Goal: Communication & Community: Answer question/provide support

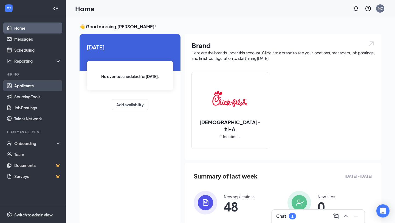
click at [19, 83] on link "Applicants" at bounding box center [37, 85] width 47 height 11
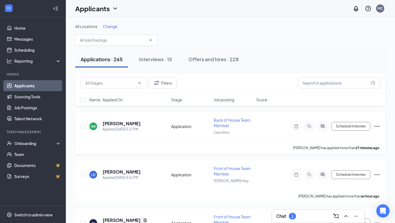
scroll to position [2, 0]
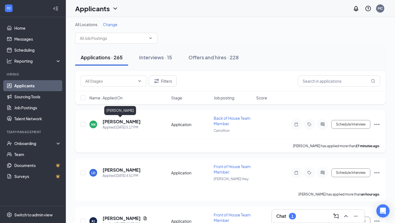
click at [125, 121] on h5 "[PERSON_NAME]" at bounding box center [122, 122] width 38 height 6
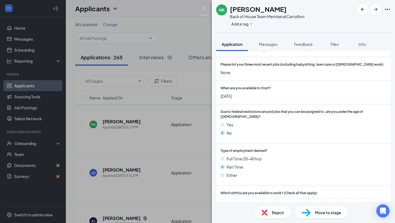
scroll to position [297, 0]
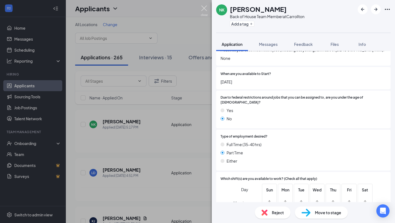
click at [207, 8] on img at bounding box center [204, 10] width 7 height 11
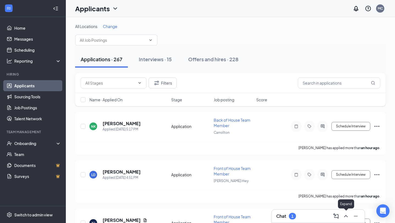
click at [346, 213] on icon "ChevronUp" at bounding box center [346, 216] width 7 height 7
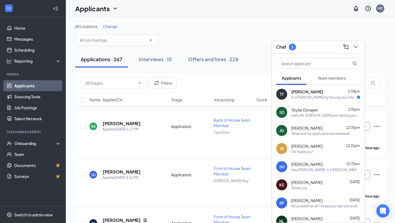
click at [320, 101] on div "TT [PERSON_NAME] 5:34pm It's [PERSON_NAME] by the way you interviewed me [DATE]." at bounding box center [318, 94] width 93 height 18
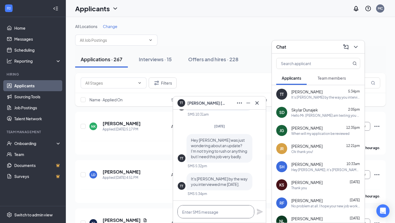
click at [219, 213] on textarea at bounding box center [215, 211] width 77 height 13
click at [356, 49] on icon "ChevronDown" at bounding box center [355, 47] width 7 height 7
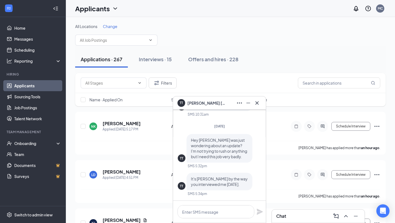
click at [260, 103] on icon "Cross" at bounding box center [257, 103] width 7 height 7
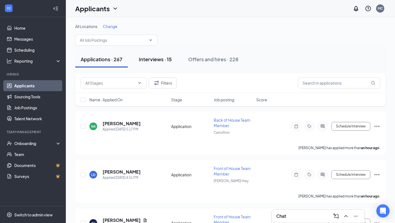
click at [158, 60] on div "Interviews · 15" at bounding box center [155, 59] width 33 height 7
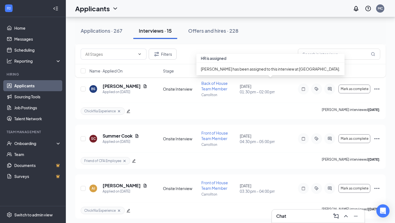
scroll to position [627, 0]
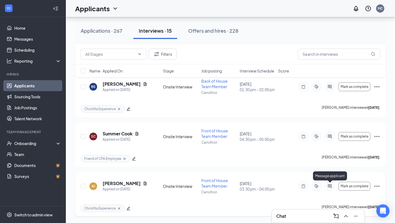
click at [330, 185] on icon "ActiveChat" at bounding box center [329, 186] width 7 height 4
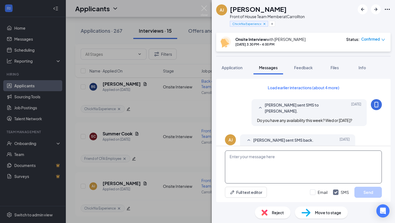
click at [260, 160] on textarea at bounding box center [303, 166] width 157 height 33
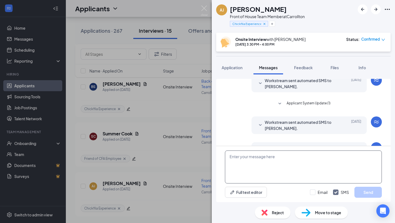
scroll to position [249, 0]
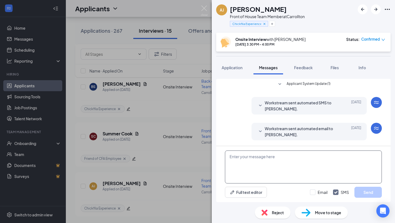
click at [255, 173] on textarea at bounding box center [303, 166] width 157 height 33
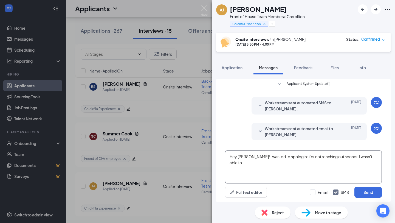
click at [374, 160] on textarea "Hey [PERSON_NAME]! I wanted to apologize for not reaching out sooner. I wasn't …" at bounding box center [303, 166] width 157 height 33
click at [273, 163] on textarea "Hey [PERSON_NAME]! I wanted to apologize for not reaching out sooner. I wasn't …" at bounding box center [303, 166] width 157 height 33
click at [324, 163] on textarea "Hey [PERSON_NAME]! I wanted to apologize for not reaching out sooner. I wasn't …" at bounding box center [303, 166] width 157 height 33
click at [342, 157] on textarea "Hey [PERSON_NAME]! I wanted to apologize for not reaching out sooner. I wasn't …" at bounding box center [303, 166] width 157 height 33
drag, startPoint x: 344, startPoint y: 156, endPoint x: 353, endPoint y: 163, distance: 11.2
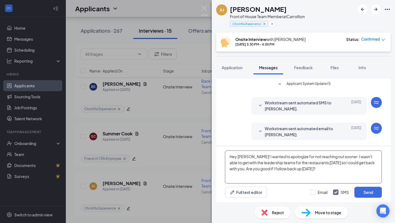
click at [353, 163] on textarea "Hey [PERSON_NAME]! I wanted to apologize for not reaching out sooner. I wasn't …" at bounding box center [303, 166] width 157 height 33
drag, startPoint x: 360, startPoint y: 158, endPoint x: 342, endPoint y: 157, distance: 17.6
click at [342, 157] on textarea "Hey [PERSON_NAME]! I wanted to apologize for not reaching out sooner. Ik with y…" at bounding box center [303, 166] width 157 height 33
click at [271, 168] on textarea "Hey [PERSON_NAME]! I wanted to apologize for not reaching out sooner. I had a c…" at bounding box center [303, 166] width 157 height 33
click at [246, 169] on textarea "Hey [PERSON_NAME]! I wanted to apologize for not reaching out sooner. I had a c…" at bounding box center [303, 166] width 157 height 33
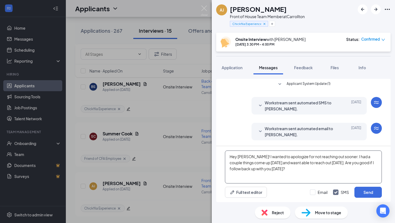
click at [256, 157] on textarea "Hey [PERSON_NAME]! I wanted to apologize for not reaching out sooner. I had a c…" at bounding box center [303, 166] width 157 height 33
click at [258, 163] on textarea "Hey [PERSON_NAME]! I apologize for not reaching out sooner. I had a couple thin…" at bounding box center [303, 166] width 157 height 33
type textarea "Hey [PERSON_NAME]! I apologize for not reaching out sooner. I had a couple thin…"
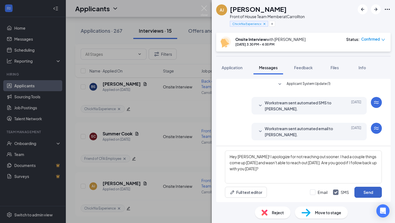
click at [366, 190] on button "Send" at bounding box center [367, 192] width 27 height 11
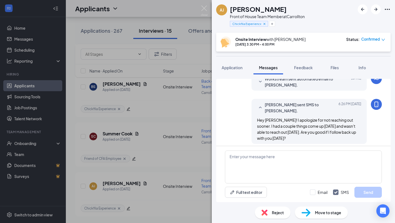
scroll to position [302, 0]
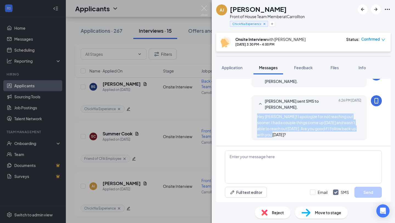
drag, startPoint x: 258, startPoint y: 116, endPoint x: 281, endPoint y: 137, distance: 31.8
click at [281, 137] on div "Hey [PERSON_NAME]! I apologize for not reaching out sooner. I had a couple thin…" at bounding box center [309, 125] width 104 height 24
copy span "Hey [PERSON_NAME]! I apologize for not reaching out sooner. I had a couple thin…"
click at [204, 7] on img at bounding box center [204, 10] width 7 height 11
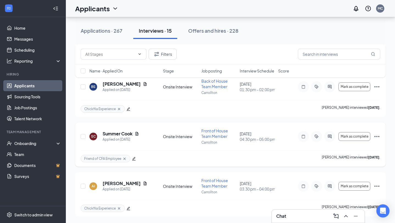
click at [331, 133] on div at bounding box center [329, 136] width 11 height 11
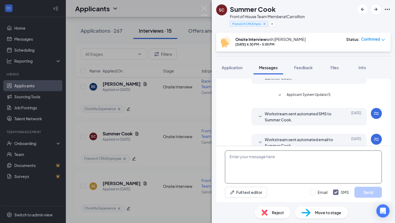
scroll to position [272, 0]
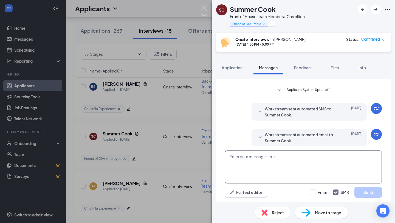
click at [266, 160] on textarea at bounding box center [303, 166] width 157 height 33
paste textarea "Hey [PERSON_NAME]! I apologize for not reaching out sooner. I had a couple thin…"
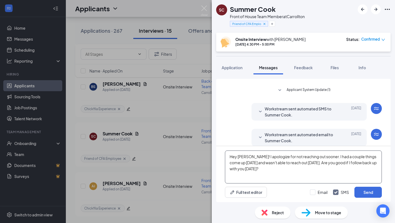
click at [244, 156] on textarea "Hey [PERSON_NAME]! I apologize for not reaching out sooner. I had a couple thin…" at bounding box center [303, 166] width 157 height 33
type textarea "Hey Summer! I apologize for not reaching out sooner. I had a couple things come…"
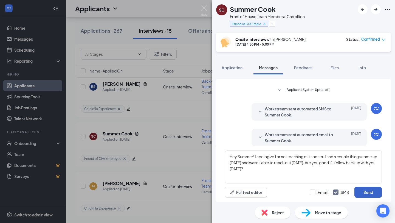
click at [372, 195] on button "Send" at bounding box center [367, 192] width 27 height 11
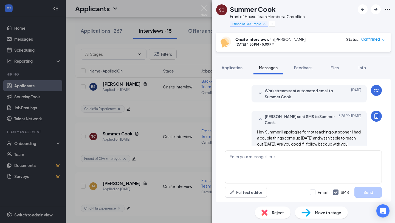
scroll to position [325, 0]
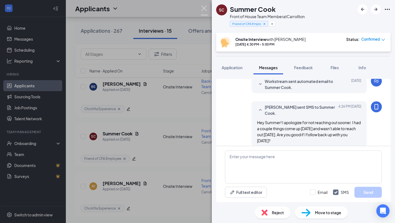
click at [202, 8] on img at bounding box center [204, 10] width 7 height 11
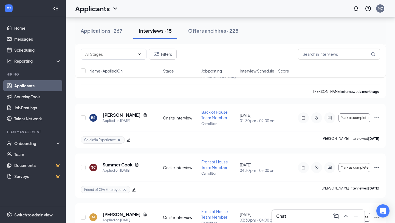
scroll to position [597, 0]
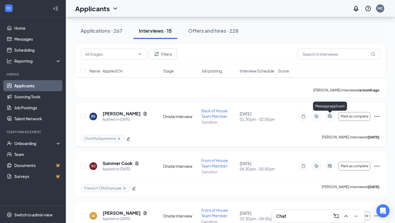
click at [329, 118] on icon "ActiveChat" at bounding box center [329, 116] width 7 height 4
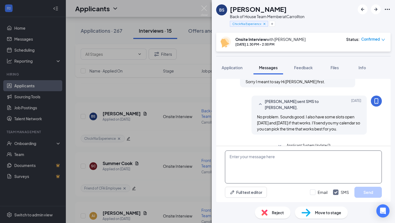
click at [242, 164] on textarea at bounding box center [303, 166] width 157 height 33
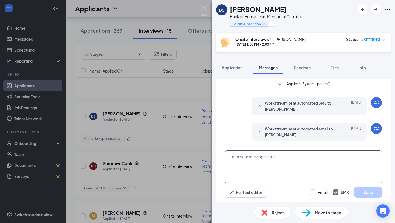
scroll to position [269, 0]
paste textarea "Hey [PERSON_NAME]! I apologize for not reaching out sooner. I had a couple thin…"
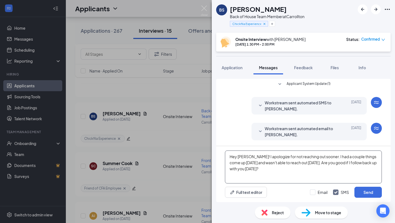
click at [240, 158] on textarea "Hey [PERSON_NAME]! I apologize for not reaching out sooner. I had a couple thin…" at bounding box center [303, 166] width 157 height 33
type textarea "Hey [PERSON_NAME]! I apologize for not reaching out sooner. I had a couple thin…"
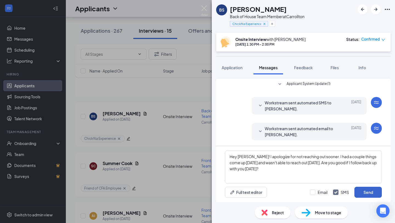
click at [372, 190] on button "Send" at bounding box center [367, 192] width 27 height 11
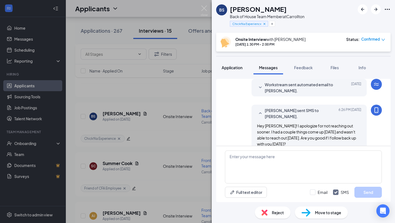
scroll to position [323, 0]
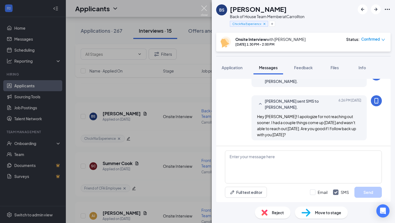
click at [204, 11] on img at bounding box center [204, 10] width 7 height 11
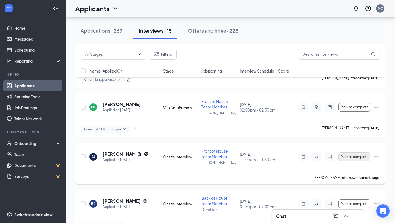
scroll to position [509, 0]
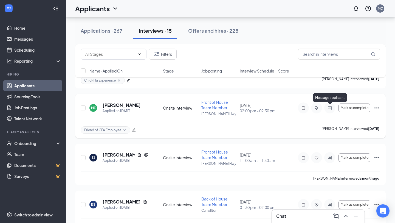
click at [330, 106] on icon "ActiveChat" at bounding box center [329, 108] width 7 height 4
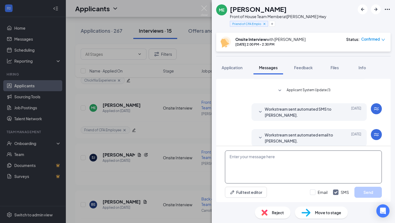
scroll to position [232, 0]
click at [264, 161] on textarea at bounding box center [303, 166] width 157 height 33
paste textarea "Hey [PERSON_NAME]! I apologize for not reaching out sooner. I had a couple thin…"
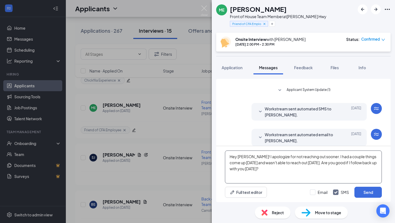
click at [243, 155] on textarea "Hey [PERSON_NAME]! I apologize for not reaching out sooner. I had a couple thin…" at bounding box center [303, 166] width 157 height 33
click at [286, 163] on textarea "Hey [PERSON_NAME]! I apologize for not reaching out sooner. I had a couple thin…" at bounding box center [303, 166] width 157 height 33
click at [329, 163] on textarea "Hey [PERSON_NAME]! I apologize for not reaching out sooner. I had a couple thin…" at bounding box center [303, 166] width 157 height 33
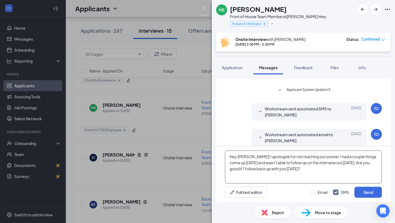
click at [329, 163] on textarea "Hey [PERSON_NAME]! I apologize for not reaching out sooner. I had a couple thin…" at bounding box center [303, 166] width 157 height 33
drag, startPoint x: 296, startPoint y: 169, endPoint x: 223, endPoint y: 153, distance: 74.7
click at [223, 153] on div "Hey [PERSON_NAME]! I apologize for not reaching out sooner. I had a couple thin…" at bounding box center [303, 174] width 174 height 56
type textarea "Hey [PERSON_NAME]! I apologize for not reaching out sooner. I had a couple thin…"
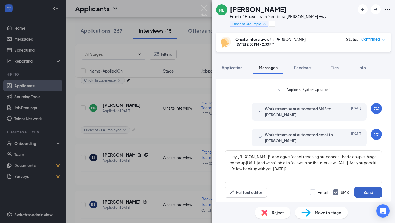
click at [371, 193] on button "Send" at bounding box center [367, 192] width 27 height 11
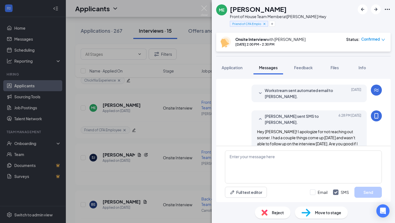
scroll to position [285, 0]
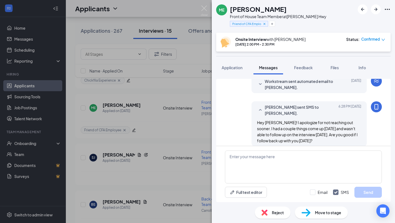
click at [206, 7] on img at bounding box center [204, 10] width 7 height 11
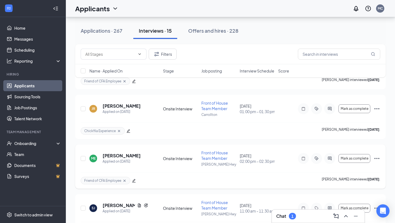
scroll to position [406, 0]
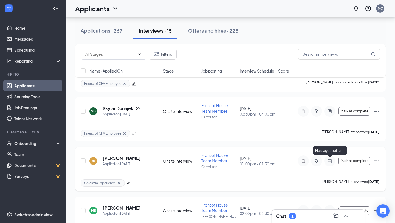
click at [331, 161] on icon "ActiveChat" at bounding box center [329, 161] width 7 height 4
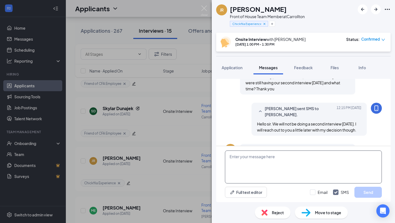
click at [234, 166] on textarea at bounding box center [303, 166] width 157 height 33
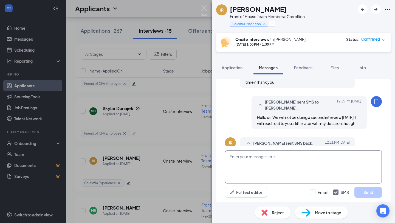
scroll to position [249, 0]
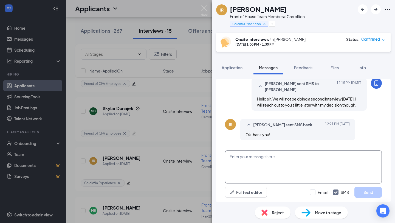
paste textarea "Hey [PERSON_NAME]! I apologize for not reaching out sooner. I had a couple thin…"
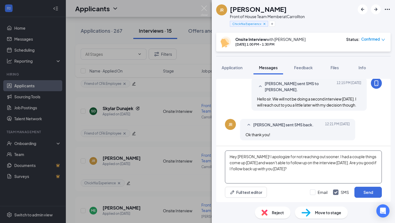
click at [246, 155] on textarea "Hey [PERSON_NAME]! I apologize for not reaching out sooner. I had a couple thin…" at bounding box center [303, 166] width 157 height 33
click at [300, 163] on textarea "Hey [PERSON_NAME]! I apologize for not reaching out sooner. I had a couple thin…" at bounding box center [303, 166] width 157 height 33
click at [325, 165] on textarea "Hey [PERSON_NAME]! I apologize for not reaching out sooner. I had a couple thin…" at bounding box center [303, 166] width 157 height 33
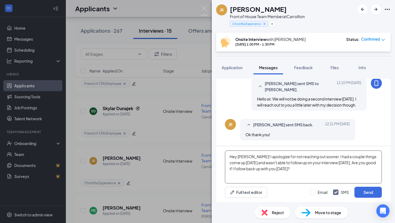
click at [325, 165] on textarea "Hey [PERSON_NAME]! I apologize for not reaching out sooner. I had a couple thin…" at bounding box center [303, 166] width 157 height 33
drag, startPoint x: 289, startPoint y: 170, endPoint x: 215, endPoint y: 146, distance: 77.8
click at [215, 146] on div "Load earlier interactions (about 5 more) [PERSON_NAME] sent SMS to [PERSON_NAME…" at bounding box center [303, 138] width 183 height 128
type textarea "Hey [PERSON_NAME]! I apologize for not reaching out sooner. I had a couple thin…"
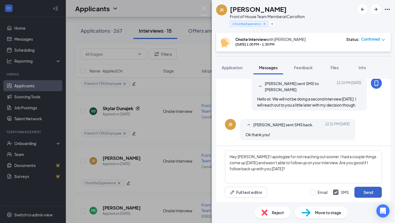
click at [368, 192] on button "Send" at bounding box center [367, 192] width 27 height 11
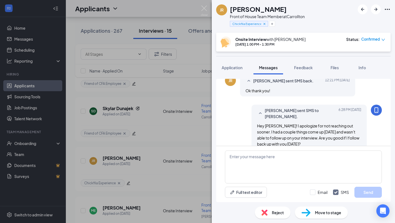
scroll to position [302, 0]
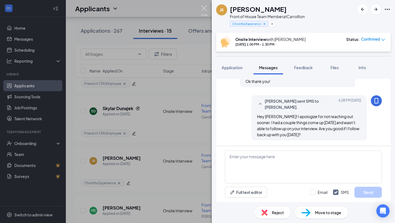
click at [203, 9] on img at bounding box center [204, 10] width 7 height 11
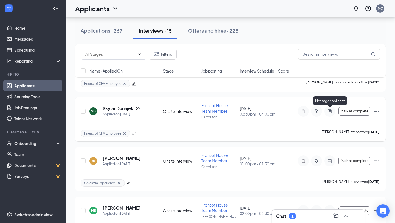
click at [329, 111] on icon "ActiveChat" at bounding box center [330, 111] width 4 height 4
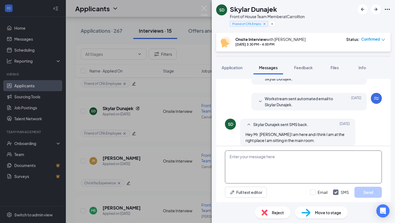
click at [250, 171] on textarea at bounding box center [303, 166] width 157 height 33
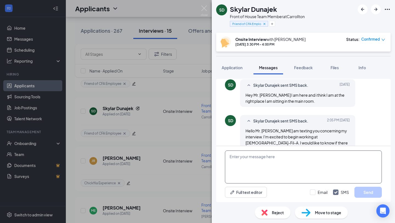
scroll to position [291, 0]
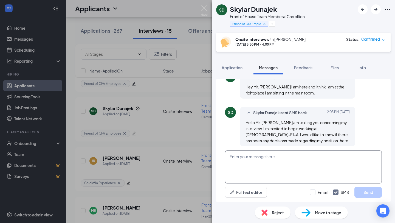
paste textarea "Hey [PERSON_NAME]! I apologize for not reaching out sooner. I had a couple thin…"
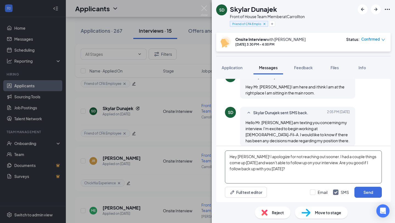
click at [241, 159] on textarea "Hey [PERSON_NAME]! I apologize for not reaching out sooner. I had a couple thin…" at bounding box center [303, 166] width 157 height 33
type textarea "Hey [PERSON_NAME]! I apologize for not reaching out sooner. I had a couple thin…"
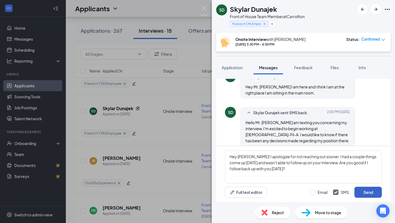
click at [368, 192] on button "Send" at bounding box center [367, 192] width 27 height 11
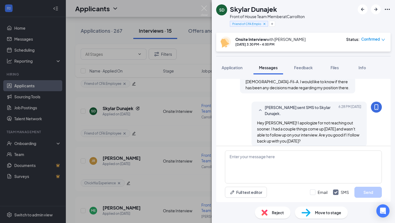
scroll to position [345, 0]
click at [203, 8] on img at bounding box center [204, 10] width 7 height 11
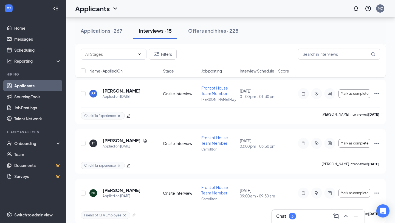
scroll to position [274, 0]
click at [330, 143] on icon "ActiveChat" at bounding box center [330, 144] width 4 height 4
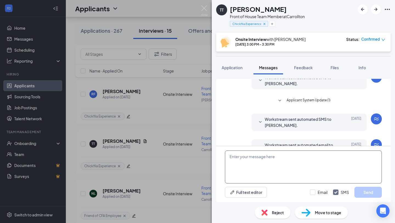
click at [255, 160] on textarea at bounding box center [303, 166] width 157 height 33
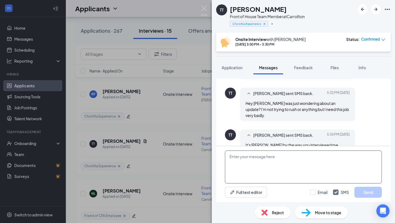
scroll to position [256, 0]
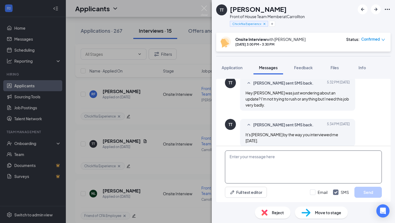
paste textarea "Hey [PERSON_NAME]! I apologize for not reaching out sooner. I had a couple thin…"
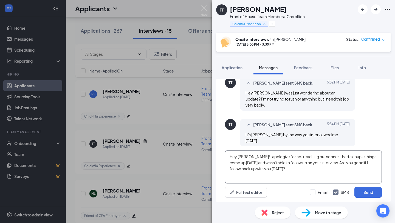
click at [240, 157] on textarea "Hey [PERSON_NAME]! I apologize for not reaching out sooner. I had a couple thin…" at bounding box center [303, 166] width 157 height 33
type textarea "Hey [PERSON_NAME]! I apologize for not reaching out sooner. I had a couple thin…"
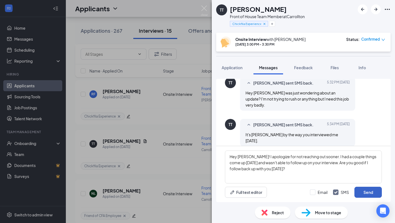
click at [368, 191] on button "Send" at bounding box center [367, 192] width 27 height 11
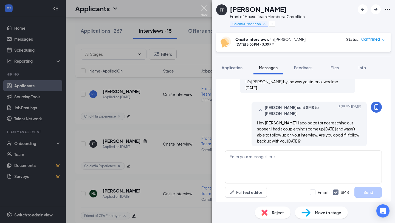
scroll to position [309, 0]
click at [204, 8] on img at bounding box center [204, 10] width 7 height 11
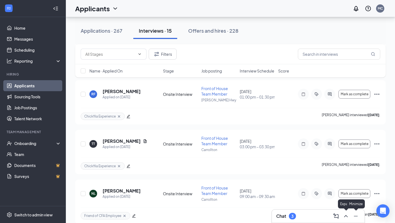
click at [348, 213] on icon "ChevronUp" at bounding box center [346, 216] width 7 height 7
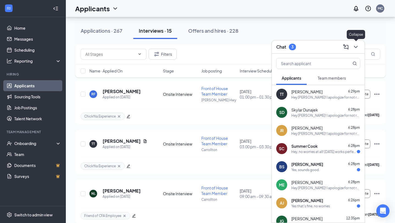
click at [354, 47] on icon "ChevronDown" at bounding box center [355, 47] width 7 height 7
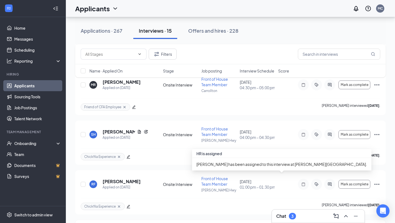
scroll to position [181, 0]
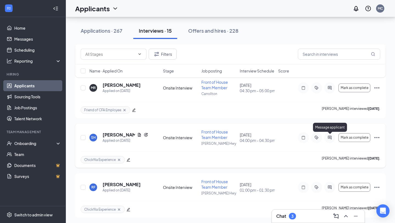
click at [330, 137] on icon "ActiveChat" at bounding box center [329, 137] width 7 height 4
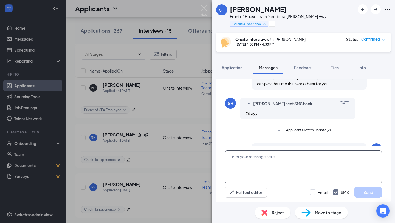
click at [243, 172] on textarea at bounding box center [303, 166] width 157 height 33
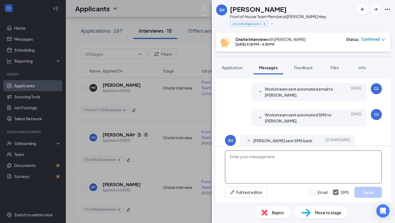
scroll to position [196, 0]
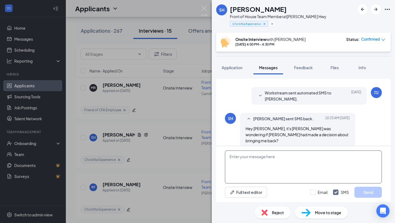
paste textarea "Hey [PERSON_NAME]! I apologize for not reaching out sooner. I had a couple thin…"
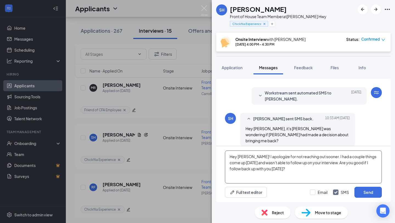
click at [240, 156] on textarea "Hey [PERSON_NAME]! I apologize for not reaching out sooner. I had a couple thin…" at bounding box center [303, 166] width 157 height 33
type textarea "Hey [PERSON_NAME]! I apologize for not reaching out sooner. I had a couple thin…"
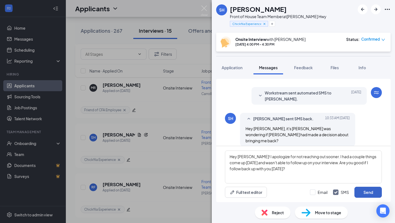
click at [366, 191] on button "Send" at bounding box center [367, 192] width 27 height 11
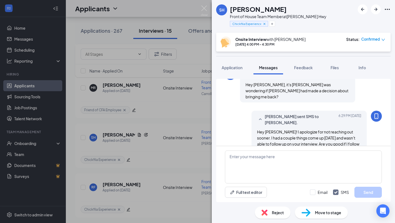
scroll to position [249, 0]
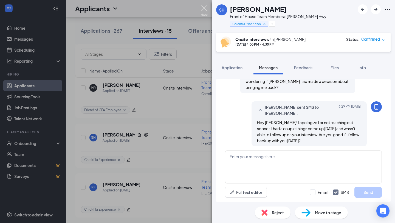
click at [204, 9] on img at bounding box center [204, 10] width 7 height 11
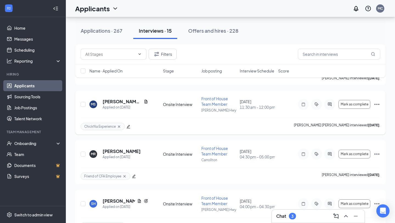
scroll to position [117, 0]
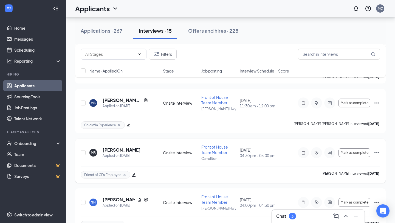
click at [328, 151] on icon "ActiveChat" at bounding box center [329, 152] width 7 height 4
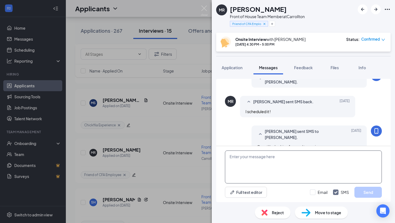
scroll to position [237, 0]
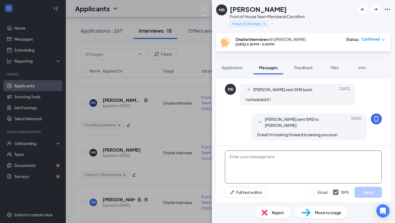
click at [258, 160] on textarea at bounding box center [303, 166] width 157 height 33
paste textarea "Hey [PERSON_NAME]! I apologize for not reaching out sooner. I had a couple thin…"
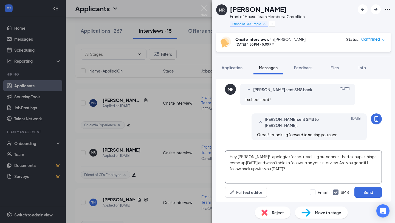
click at [241, 157] on textarea "Hey [PERSON_NAME]! I apologize for not reaching out sooner. I had a couple thin…" at bounding box center [303, 166] width 157 height 33
type textarea "Hey [PERSON_NAME]! I apologize for not reaching out sooner. I had a couple thin…"
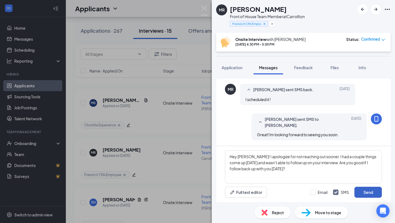
click at [371, 193] on button "Send" at bounding box center [367, 192] width 27 height 11
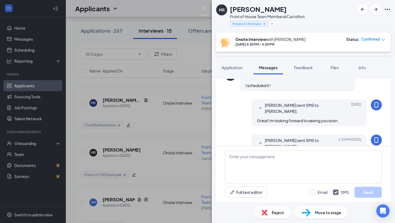
scroll to position [290, 0]
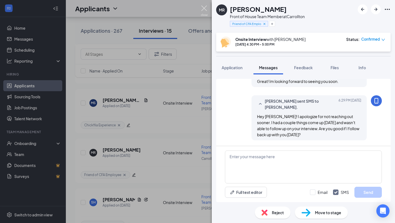
click at [201, 6] on img at bounding box center [204, 10] width 7 height 11
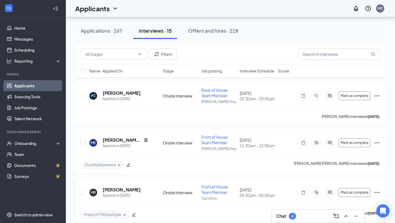
scroll to position [59, 0]
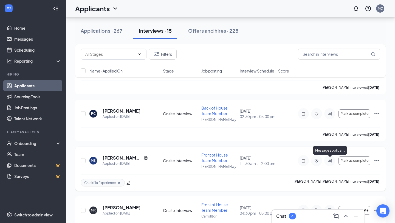
click at [332, 162] on icon "ActiveChat" at bounding box center [329, 160] width 7 height 4
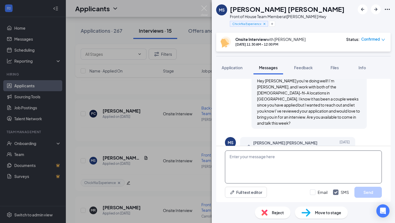
click at [258, 164] on textarea at bounding box center [303, 166] width 157 height 33
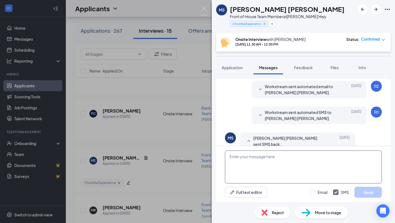
scroll to position [281, 0]
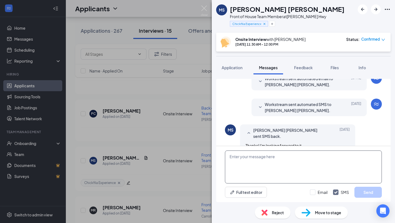
paste textarea "Hey [PERSON_NAME]! I apologize for not reaching out sooner. I had a couple thin…"
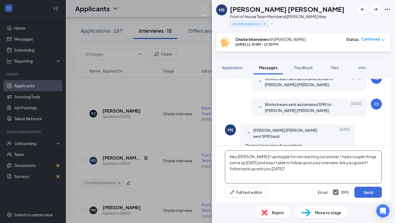
click at [241, 155] on textarea "Hey [PERSON_NAME]! I apologize for not reaching out sooner. I had a couple thin…" at bounding box center [303, 166] width 157 height 33
type textarea "Hey [PERSON_NAME]! I apologize for not reaching out sooner. I had a couple thin…"
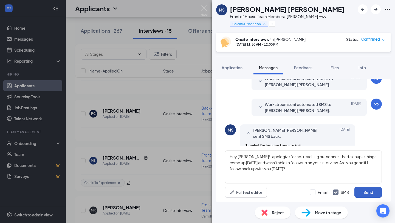
click at [372, 197] on button "Send" at bounding box center [367, 192] width 27 height 11
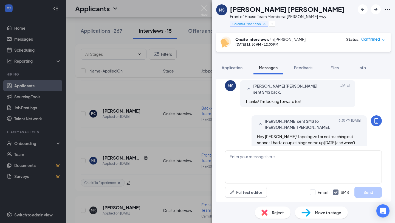
scroll to position [335, 0]
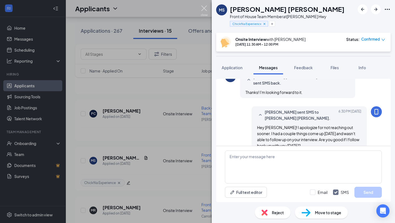
click at [203, 10] on img at bounding box center [204, 10] width 7 height 11
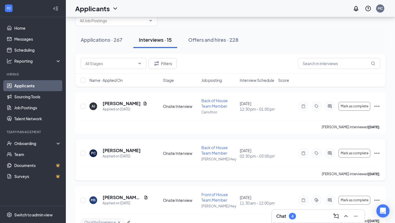
scroll to position [15, 0]
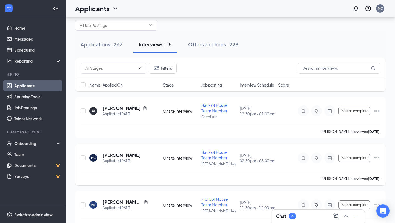
click at [331, 159] on icon "ActiveChat" at bounding box center [330, 158] width 4 height 4
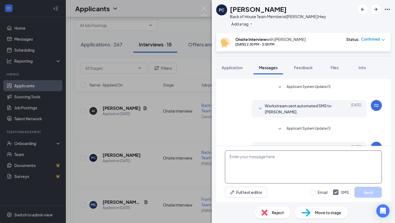
click at [250, 164] on textarea at bounding box center [303, 166] width 157 height 33
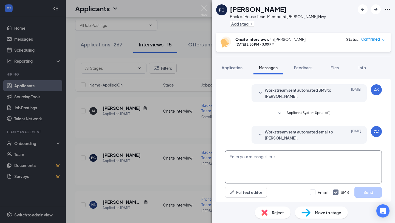
scroll to position [232, 0]
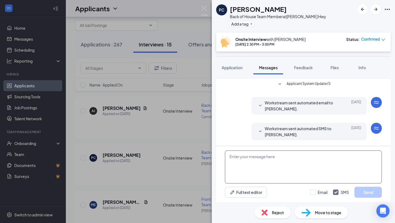
paste textarea "Hey [PERSON_NAME]! I apologize for not reaching out sooner. I had a couple thin…"
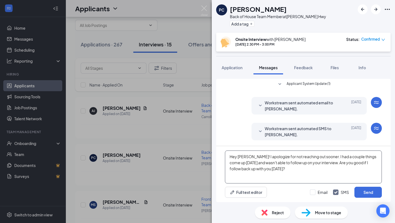
click at [241, 156] on textarea "Hey [PERSON_NAME]! I apologize for not reaching out sooner. I had a couple thin…" at bounding box center [303, 166] width 157 height 33
type textarea "Hey [PERSON_NAME]! I apologize for not reaching out sooner. I had a couple thin…"
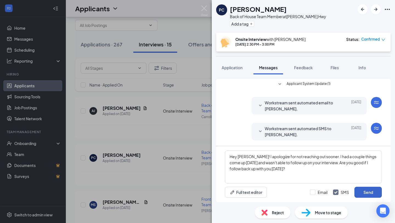
click at [372, 192] on button "Send" at bounding box center [367, 192] width 27 height 11
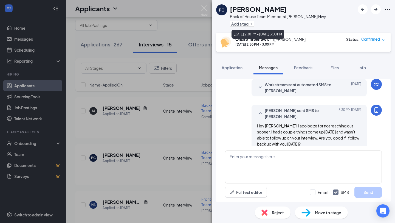
scroll to position [285, 0]
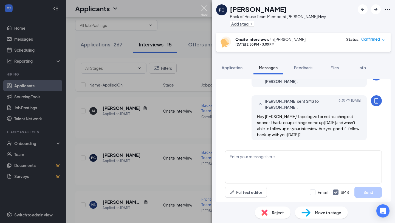
click at [201, 5] on img at bounding box center [204, 10] width 7 height 11
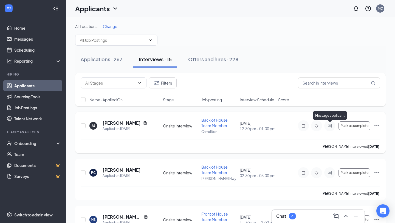
click at [330, 127] on icon "ActiveChat" at bounding box center [329, 125] width 7 height 4
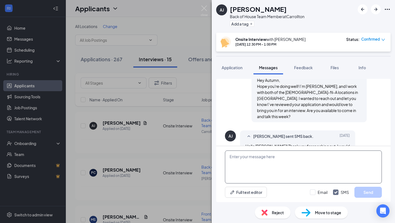
click at [262, 167] on textarea at bounding box center [303, 166] width 157 height 33
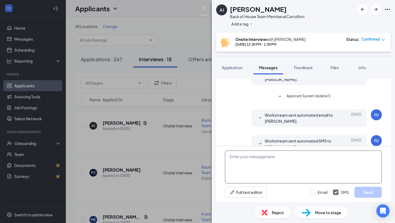
scroll to position [227, 0]
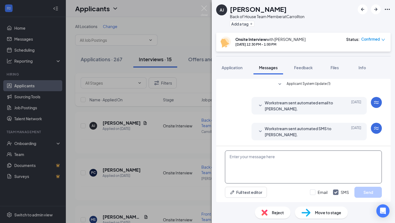
paste textarea "Hey [PERSON_NAME]! I apologize for not reaching out sooner. I had a couple thin…"
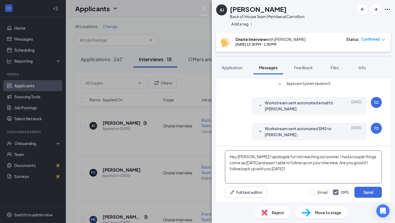
click at [239, 157] on textarea "Hey [PERSON_NAME]! I apologize for not reaching out sooner. I had a couple thin…" at bounding box center [303, 166] width 157 height 33
type textarea "Hey [PERSON_NAME]! I apologize for not reaching out sooner. I had a couple thin…"
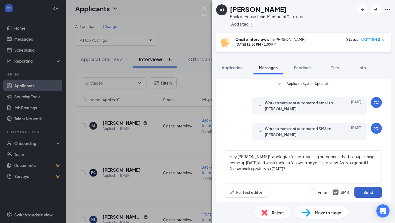
click at [365, 190] on button "Send" at bounding box center [367, 192] width 27 height 11
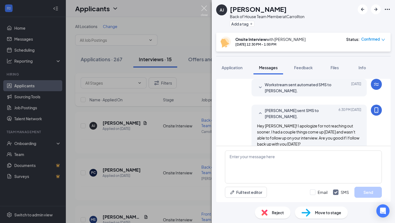
scroll to position [280, 0]
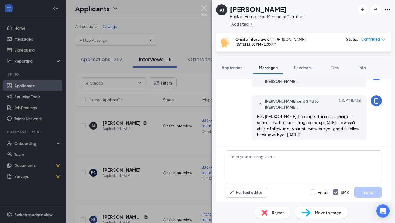
click at [207, 9] on img at bounding box center [204, 10] width 7 height 11
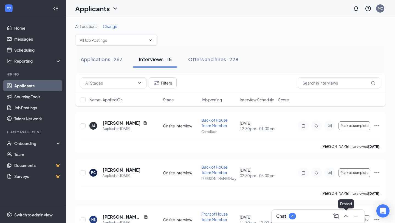
click at [347, 213] on icon "ChevronUp" at bounding box center [346, 216] width 7 height 7
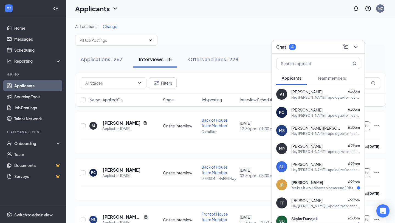
click at [330, 185] on div "Yes but it would have to be around 10 if that's ok with you. If not I am more a…" at bounding box center [324, 187] width 66 height 5
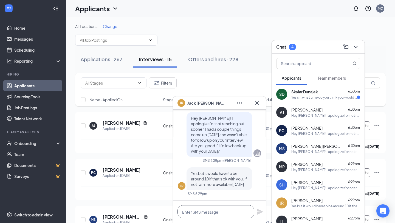
click at [223, 212] on textarea at bounding box center [215, 211] width 77 height 13
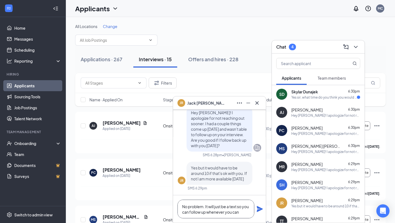
type textarea "No problem. It will just be a text so you can follow up whenever you can"
click at [258, 211] on icon "Plane" at bounding box center [260, 209] width 6 height 6
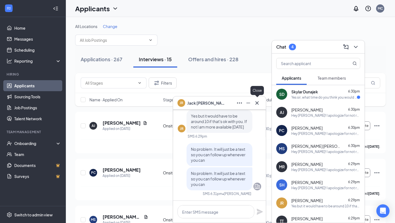
click at [256, 105] on icon "Cross" at bounding box center [257, 103] width 7 height 7
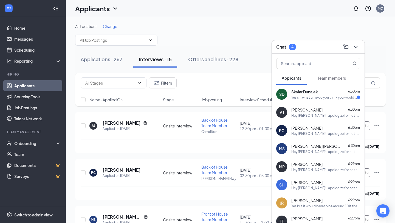
click at [318, 98] on div "Yes sir, what time do you think you would reach out?" at bounding box center [324, 97] width 66 height 5
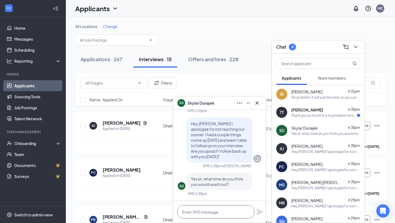
click at [223, 210] on textarea at bounding box center [215, 211] width 77 height 13
click at [222, 213] on textarea at bounding box center [215, 211] width 77 height 13
click at [220, 211] on textarea "Im not exactly sure would prbably" at bounding box center [215, 211] width 77 height 13
click at [214, 213] on textarea "Im not exactly sure would prbably" at bounding box center [215, 211] width 77 height 13
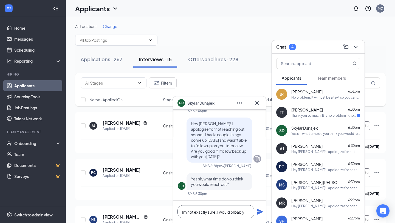
click at [239, 213] on textarea "Im not exactly sure. I would prbably" at bounding box center [215, 211] width 77 height 13
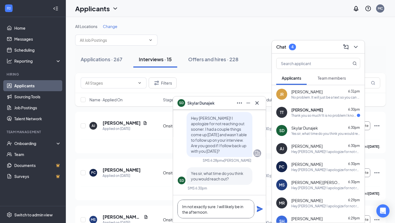
click at [219, 206] on textarea "Im not exactly sure. I will likely be in the afternoon." at bounding box center [215, 208] width 77 height 19
click at [226, 212] on textarea "Im not exactly sure. It will likely be in the afternoon." at bounding box center [215, 208] width 77 height 19
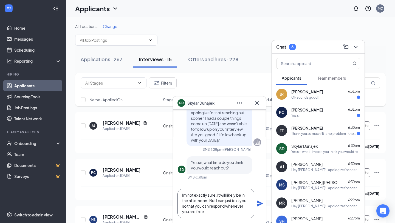
scroll to position [1, 0]
type textarea "Im not exactly sure. It will likely be in the afternoon. But I can just text yo…"
click at [258, 205] on icon "Plane" at bounding box center [260, 203] width 6 height 6
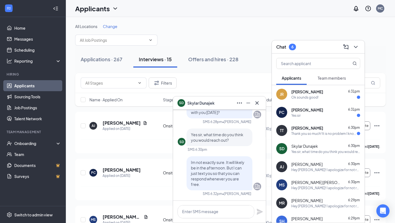
scroll to position [0, 0]
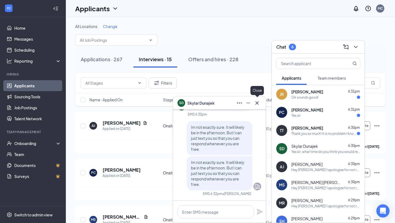
click at [260, 102] on icon "Cross" at bounding box center [257, 103] width 7 height 7
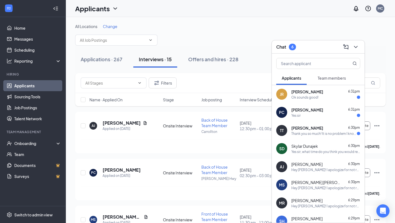
click at [324, 132] on div "Thank you so much! It is no problem I know you're very busy. And yes [DATE] is …" at bounding box center [324, 133] width 66 height 5
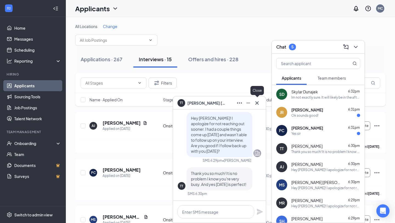
click at [259, 104] on icon "Cross" at bounding box center [257, 103] width 7 height 7
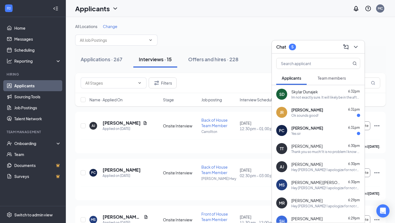
click at [322, 129] on span "[PERSON_NAME]" at bounding box center [307, 127] width 32 height 5
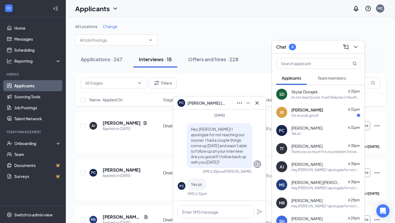
click at [316, 116] on div "Ok sounds good!" at bounding box center [304, 115] width 27 height 5
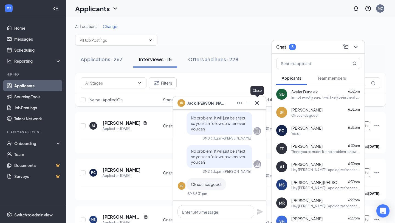
click at [256, 102] on icon "Cross" at bounding box center [257, 103] width 7 height 7
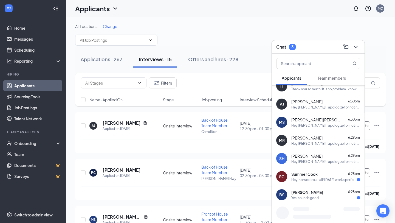
scroll to position [101, 0]
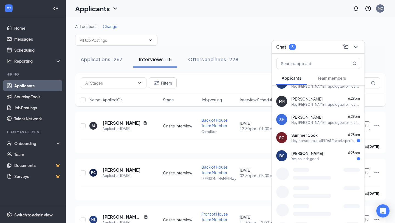
click at [338, 136] on div "Summer Cook 6:28pm" at bounding box center [325, 134] width 69 height 5
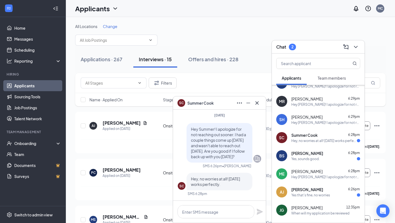
click at [335, 158] on div "Yes, sounds good." at bounding box center [325, 158] width 69 height 5
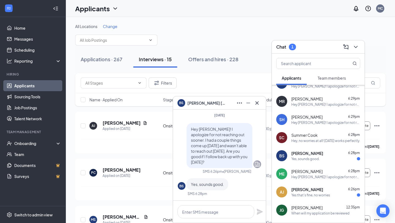
click at [334, 193] on div "Yes that's fine, no worries" at bounding box center [325, 195] width 69 height 5
click at [357, 48] on icon "ChevronDown" at bounding box center [355, 47] width 7 height 7
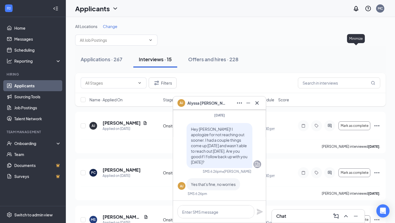
scroll to position [0, 0]
click at [259, 102] on icon "Cross" at bounding box center [257, 103] width 7 height 7
